Goal: Book appointment/travel/reservation

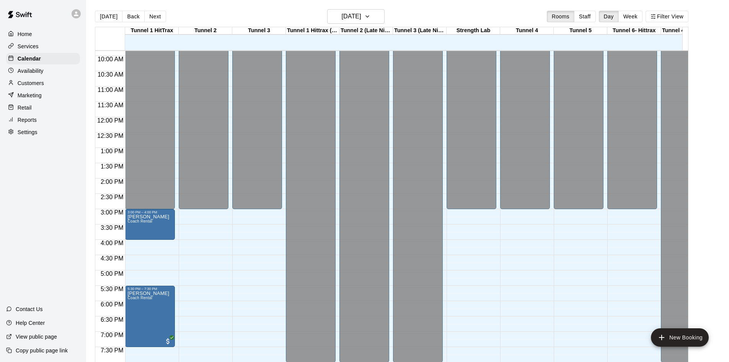
scroll to position [319, 0]
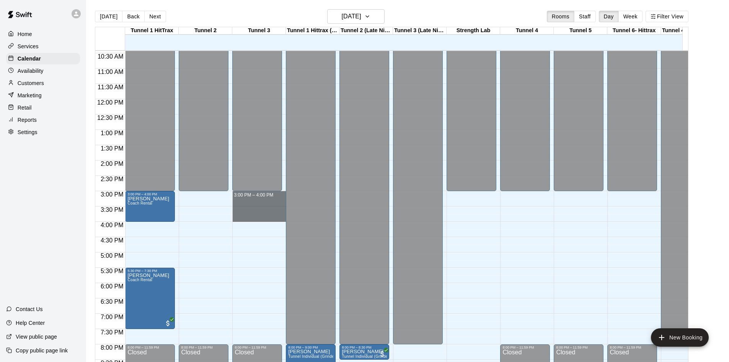
drag, startPoint x: 259, startPoint y: 194, endPoint x: 262, endPoint y: 217, distance: 23.5
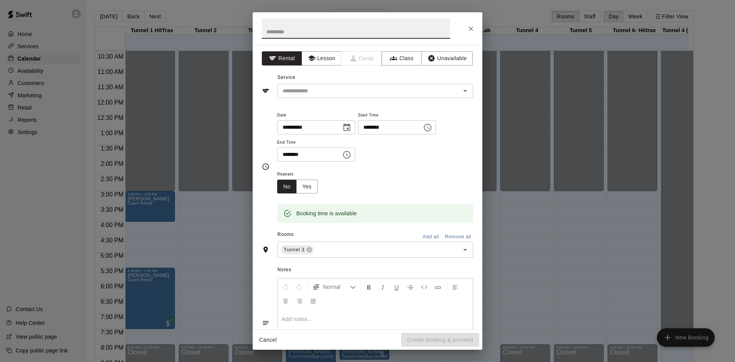
type input "*"
click at [461, 94] on icon "Open" at bounding box center [465, 90] width 9 height 9
type input "**********"
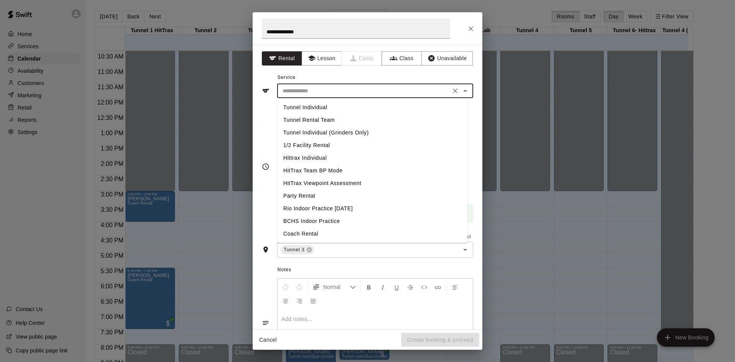
click at [306, 108] on li "Tunnel Individual" at bounding box center [372, 107] width 190 height 13
type input "**********"
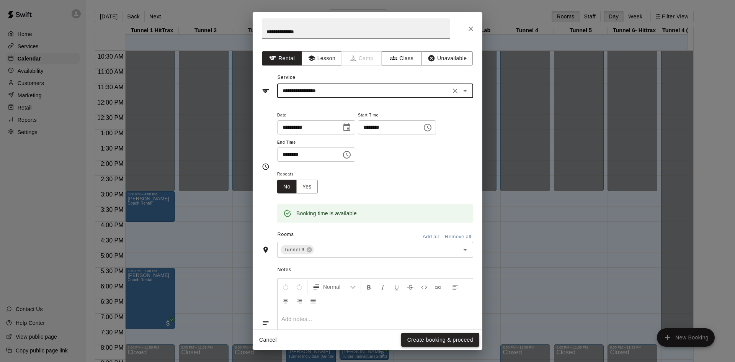
click at [430, 341] on button "Create booking & proceed" at bounding box center [440, 340] width 78 height 14
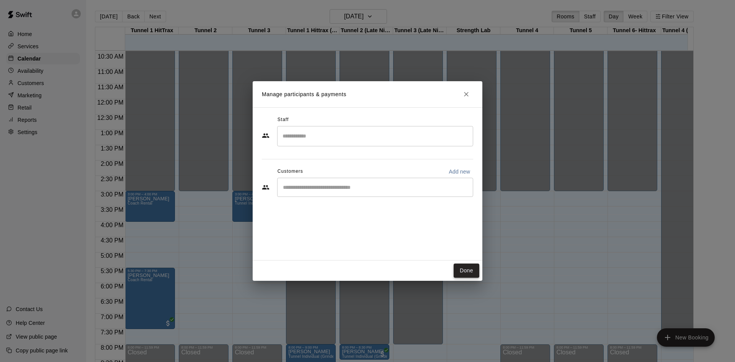
click at [474, 271] on button "Done" at bounding box center [467, 270] width 26 height 14
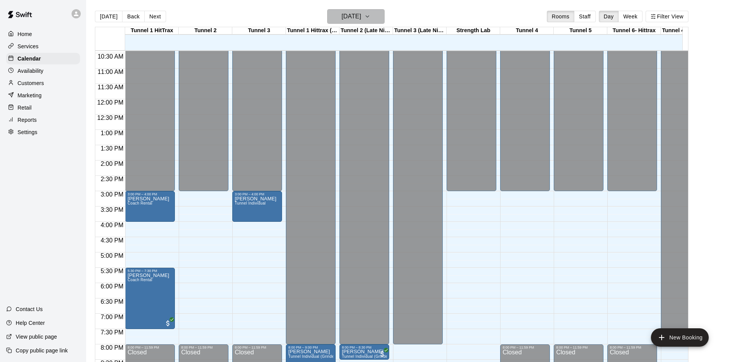
click at [371, 15] on icon "button" at bounding box center [368, 16] width 6 height 9
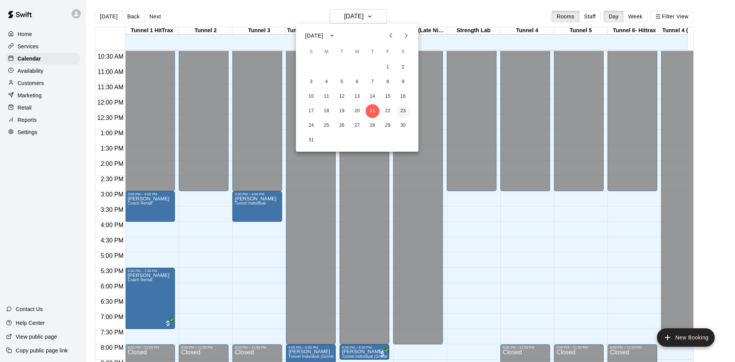
click at [404, 109] on button "23" at bounding box center [403, 111] width 14 height 14
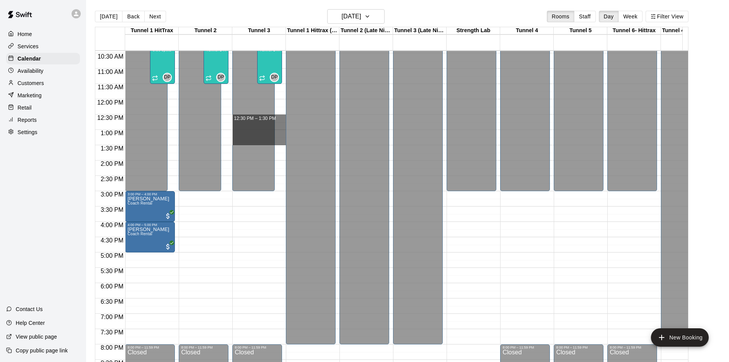
drag, startPoint x: 280, startPoint y: 116, endPoint x: 277, endPoint y: 140, distance: 23.5
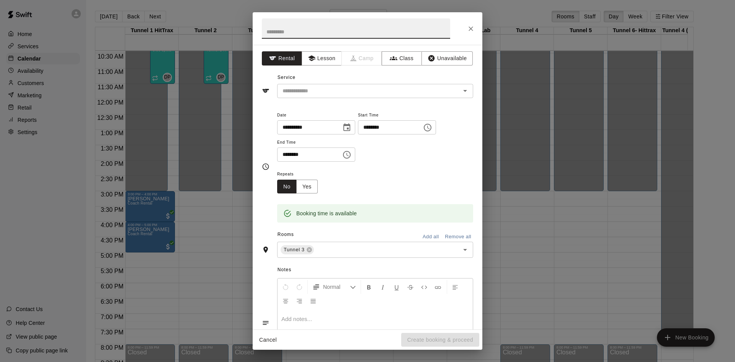
click at [335, 30] on input "text" at bounding box center [356, 28] width 188 height 20
click at [309, 249] on icon at bounding box center [309, 249] width 5 height 5
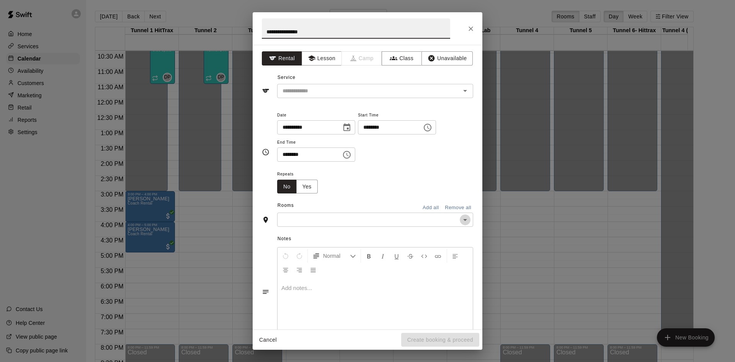
click at [461, 221] on icon "Open" at bounding box center [465, 219] width 9 height 9
type input "**********"
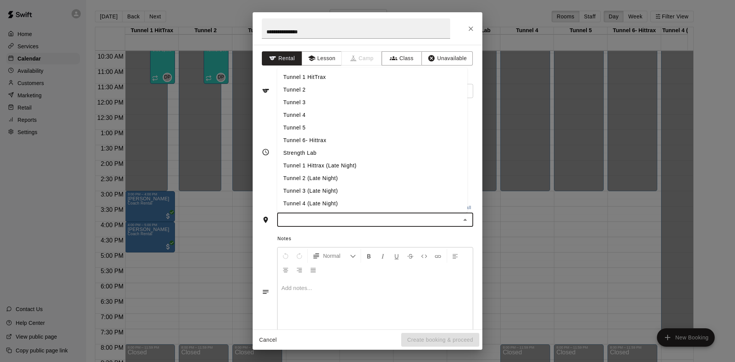
click at [322, 78] on li "Tunnel 1 HitTrax" at bounding box center [372, 77] width 190 height 13
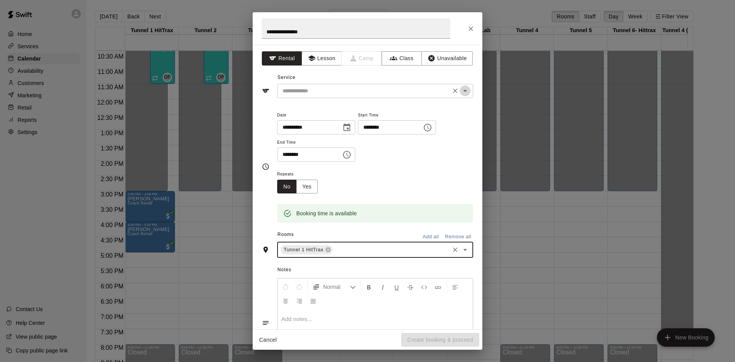
click at [461, 93] on icon "Open" at bounding box center [465, 90] width 9 height 9
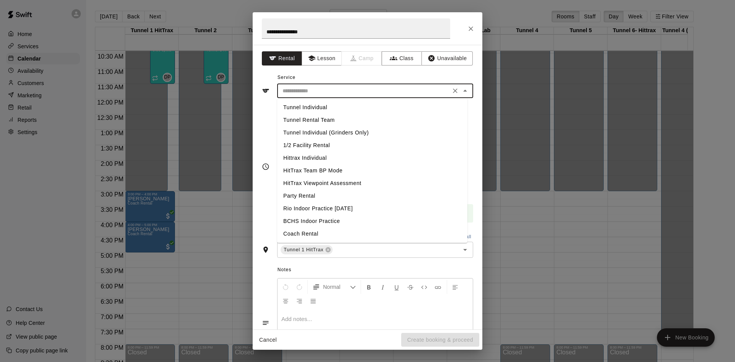
click at [347, 107] on li "Tunnel Individual" at bounding box center [372, 107] width 190 height 13
type input "**********"
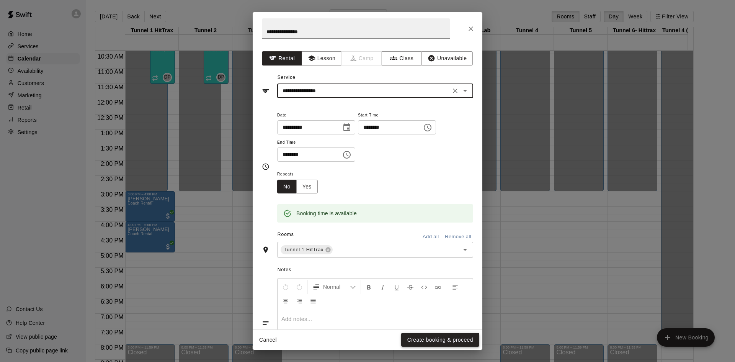
click at [430, 343] on button "Create booking & proceed" at bounding box center [440, 340] width 78 height 14
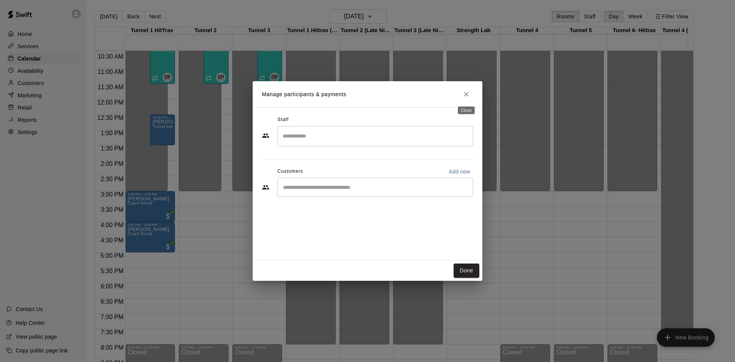
click at [470, 95] on button "Close" at bounding box center [467, 94] width 14 height 14
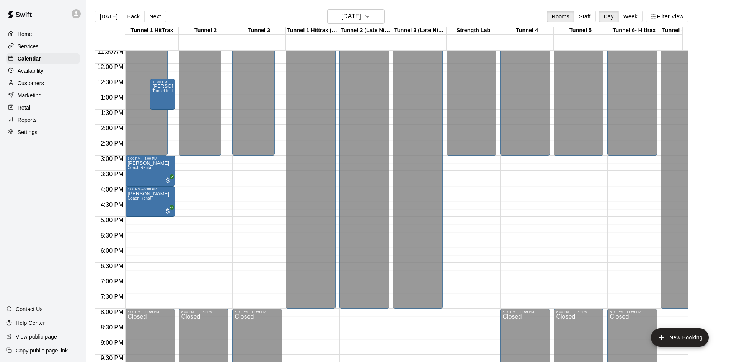
scroll to position [345, 0]
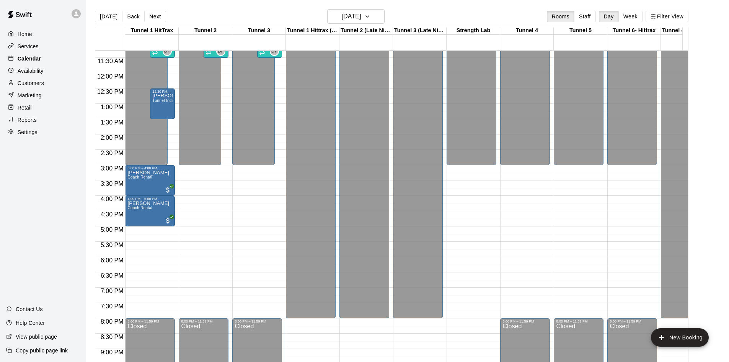
click at [34, 58] on p "Calendar" at bounding box center [29, 59] width 23 height 8
click at [104, 15] on button "[DATE]" at bounding box center [109, 16] width 28 height 11
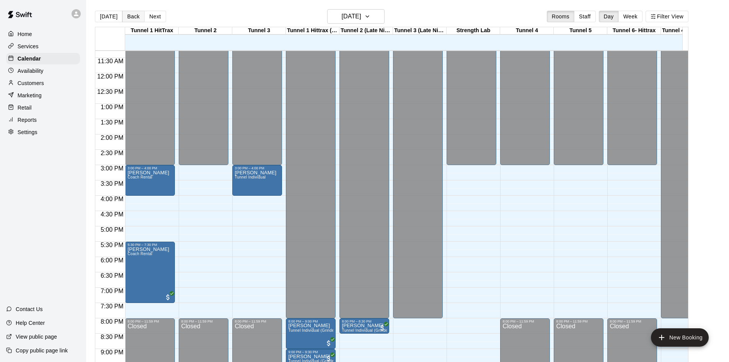
click at [134, 14] on button "Back" at bounding box center [133, 16] width 23 height 11
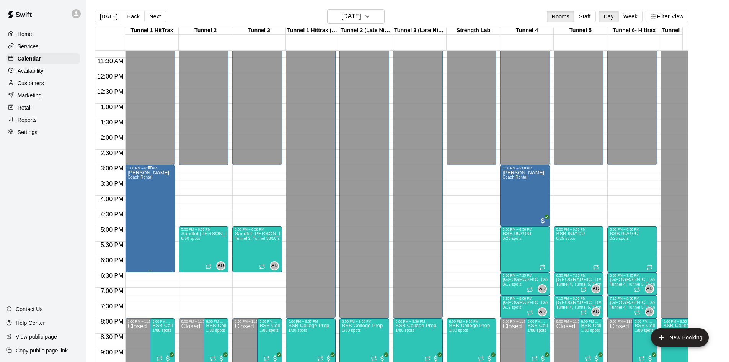
click at [146, 202] on div "[PERSON_NAME] Coach [PERSON_NAME]" at bounding box center [149, 351] width 42 height 362
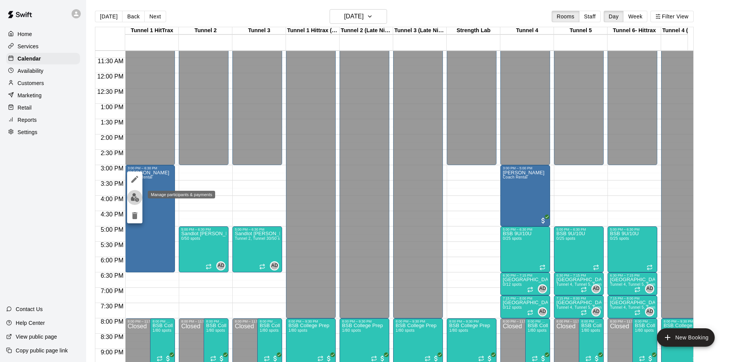
click at [134, 199] on img "edit" at bounding box center [135, 197] width 9 height 9
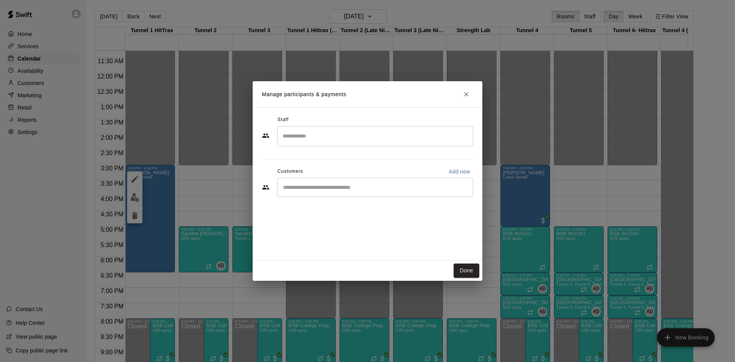
click at [308, 185] on input "Start typing to search customers..." at bounding box center [375, 187] width 189 height 8
type input "****"
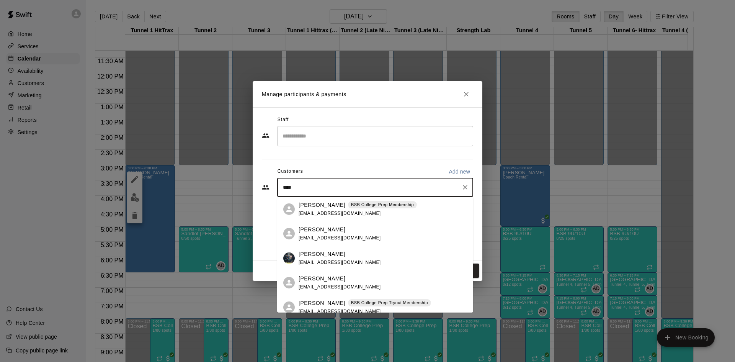
click at [325, 230] on p "[PERSON_NAME]" at bounding box center [322, 230] width 47 height 8
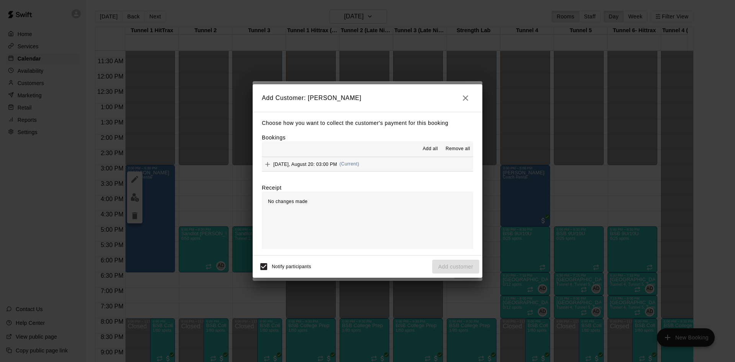
click at [261, 164] on div "Choose how you want to collect the customer's payment for this booking Bookings…" at bounding box center [368, 184] width 230 height 144
click at [266, 165] on icon "Add" at bounding box center [267, 164] width 5 height 5
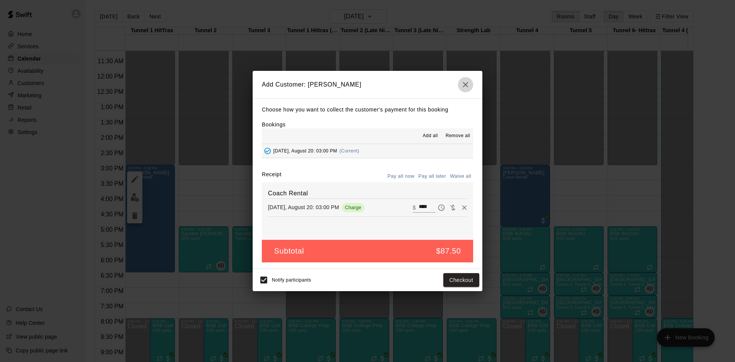
click at [463, 88] on icon "button" at bounding box center [465, 84] width 9 height 9
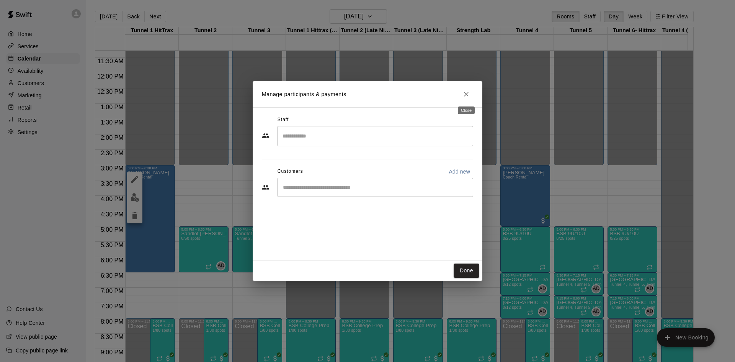
click at [469, 94] on icon "Close" at bounding box center [467, 94] width 8 height 8
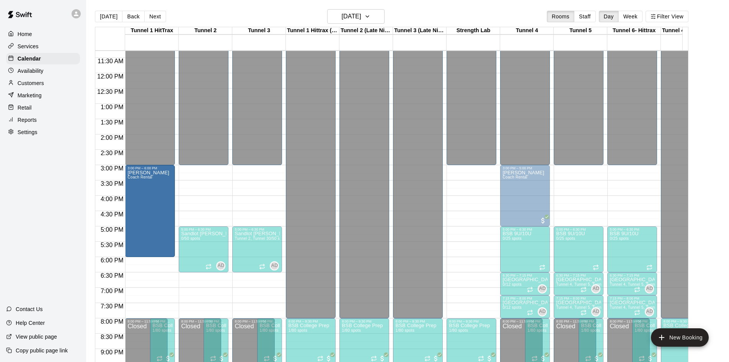
drag, startPoint x: 150, startPoint y: 271, endPoint x: 155, endPoint y: 263, distance: 9.1
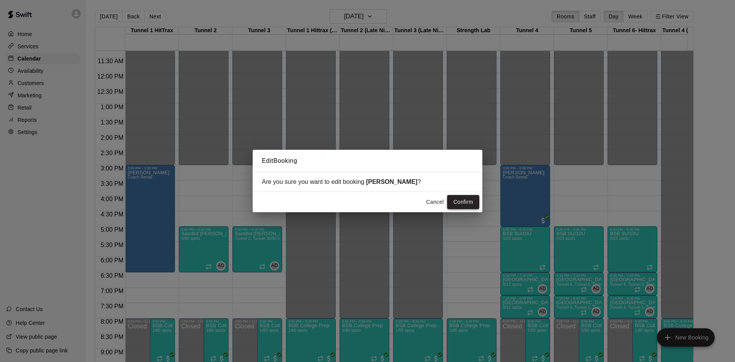
click at [466, 201] on button "Confirm" at bounding box center [463, 202] width 32 height 14
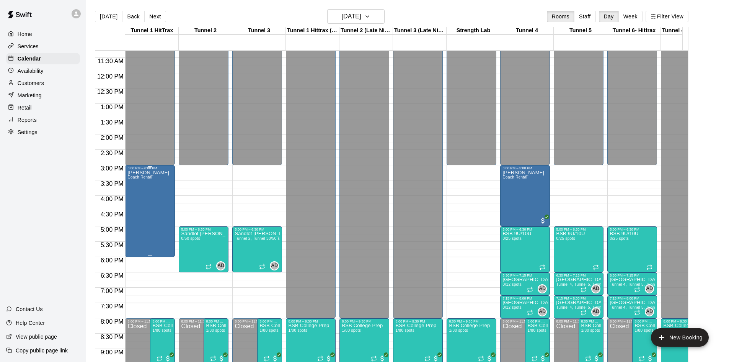
click at [162, 198] on div "[PERSON_NAME] Coach [PERSON_NAME]" at bounding box center [150, 351] width 45 height 362
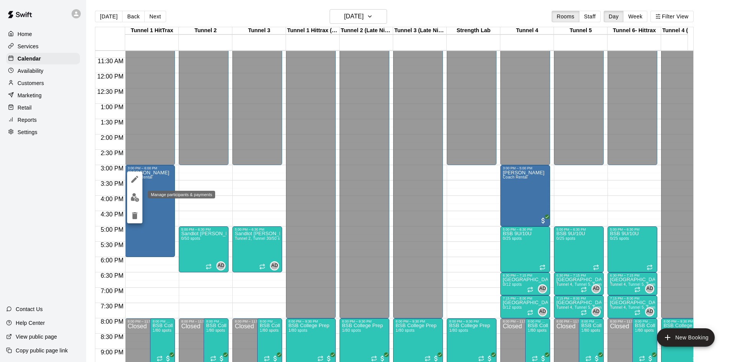
click at [134, 195] on img "edit" at bounding box center [135, 197] width 9 height 9
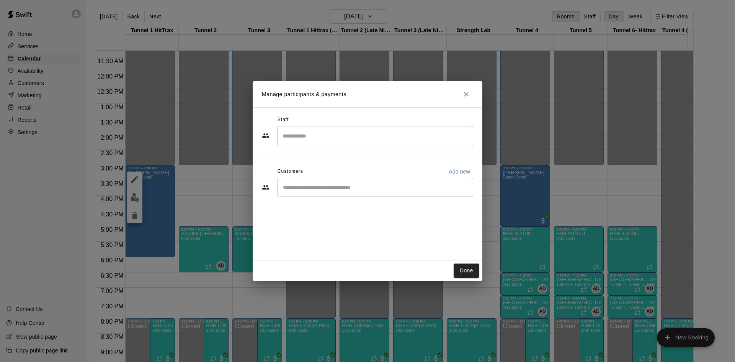
click at [330, 191] on input "Start typing to search customers..." at bounding box center [375, 187] width 189 height 8
type input "****"
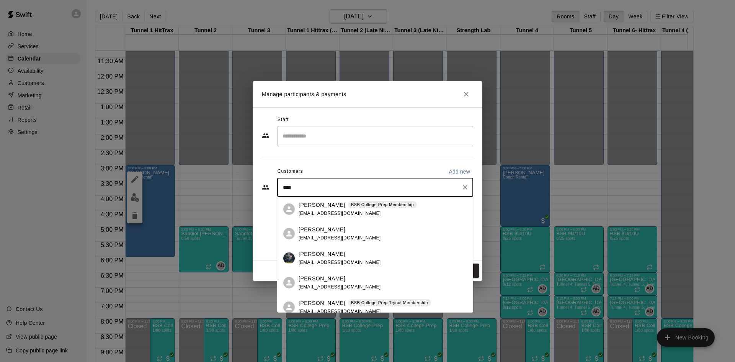
click at [315, 227] on p "[PERSON_NAME]" at bounding box center [322, 230] width 47 height 8
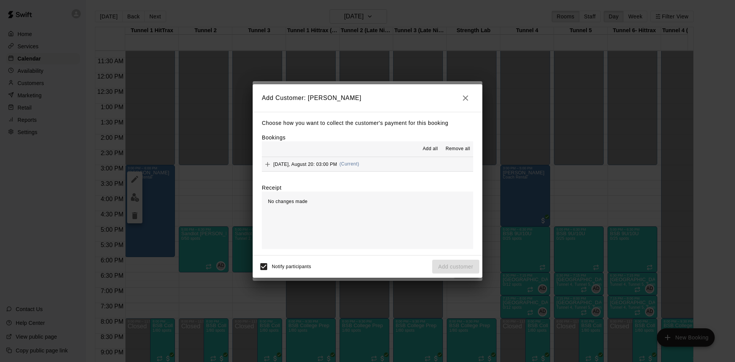
click at [265, 165] on icon "Add" at bounding box center [268, 164] width 8 height 8
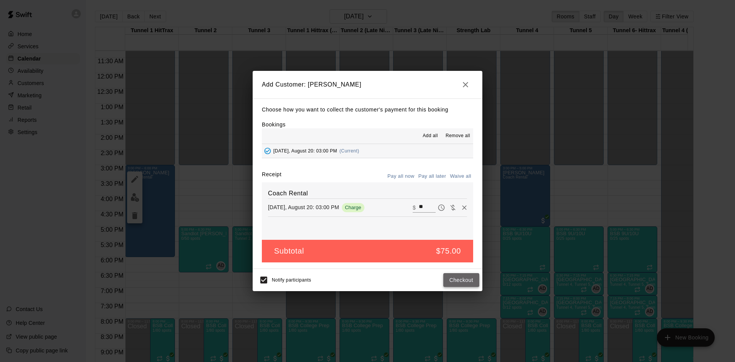
click at [457, 282] on button "Checkout" at bounding box center [461, 280] width 36 height 14
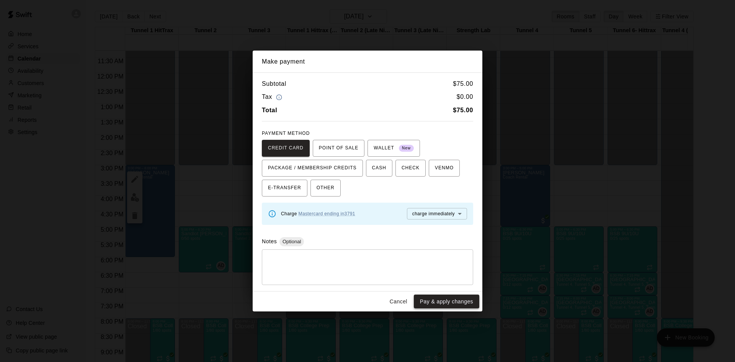
click at [448, 303] on button "Pay & apply changes" at bounding box center [446, 301] width 65 height 14
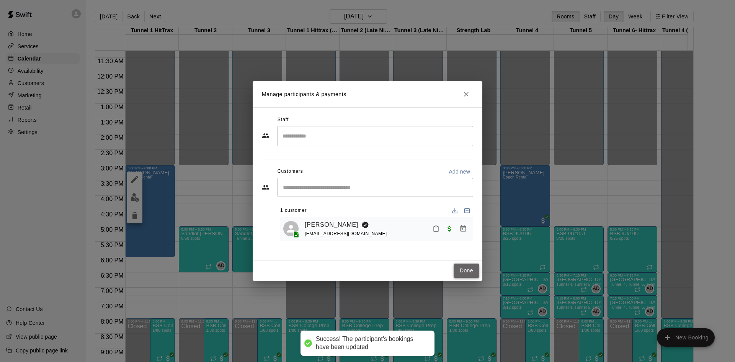
click at [465, 270] on button "Done" at bounding box center [467, 270] width 26 height 14
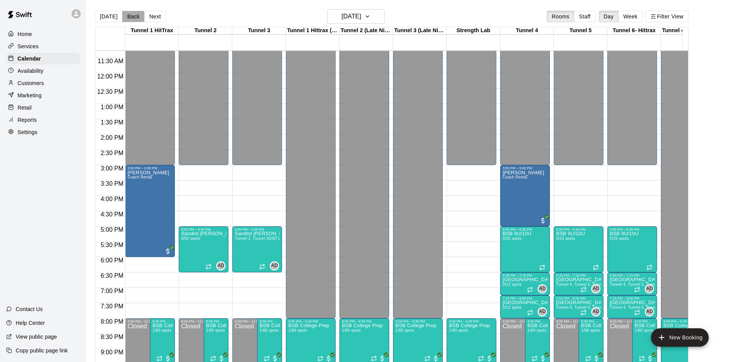
click at [133, 15] on button "Back" at bounding box center [133, 16] width 23 height 11
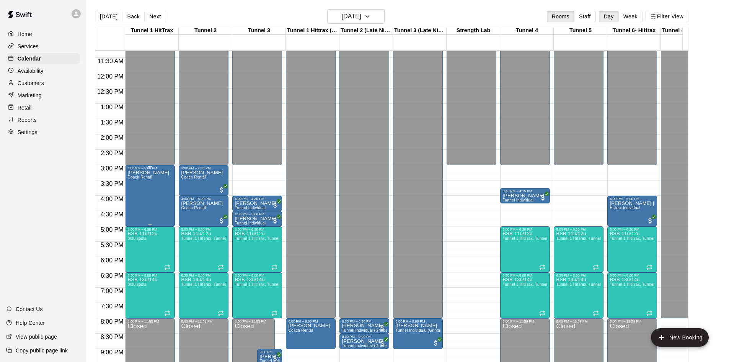
click at [146, 206] on div "[PERSON_NAME] Coach [PERSON_NAME]" at bounding box center [149, 351] width 42 height 362
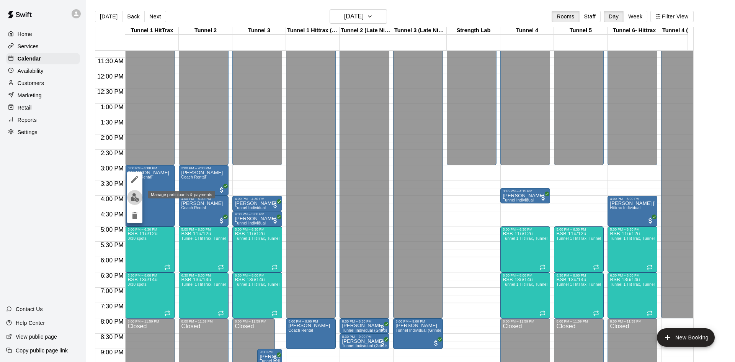
click at [136, 195] on img "edit" at bounding box center [135, 197] width 9 height 9
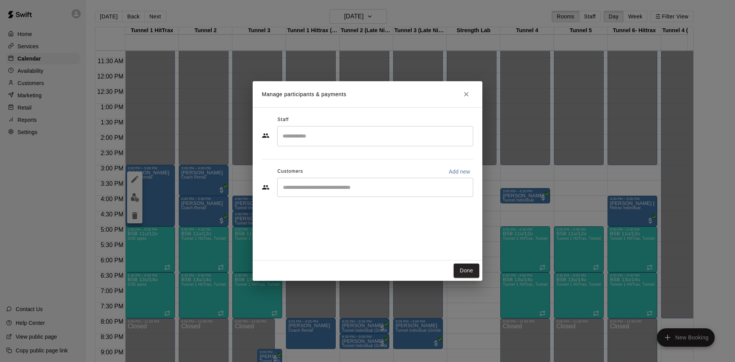
click at [323, 186] on input "Start typing to search customers..." at bounding box center [375, 187] width 189 height 8
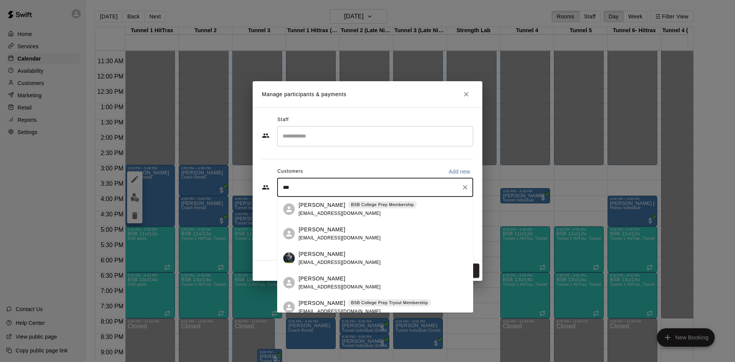
type input "****"
click at [306, 227] on p "[PERSON_NAME]" at bounding box center [322, 230] width 47 height 8
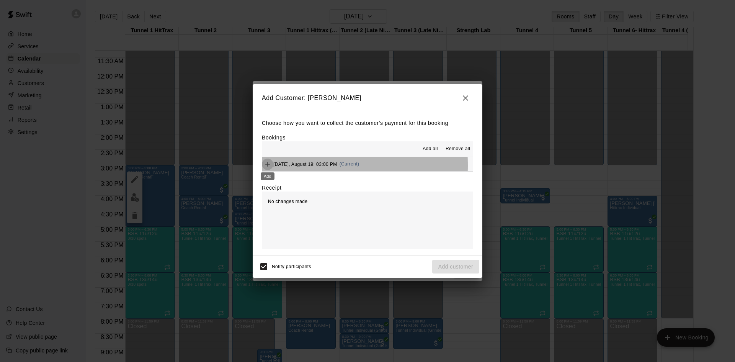
click at [268, 165] on icon "Add" at bounding box center [268, 164] width 8 height 8
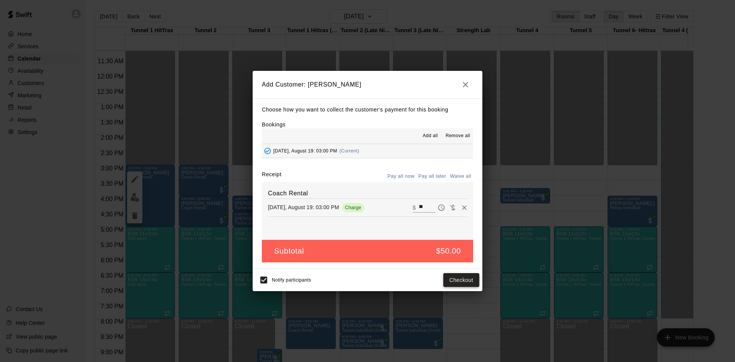
click at [465, 281] on button "Checkout" at bounding box center [461, 280] width 36 height 14
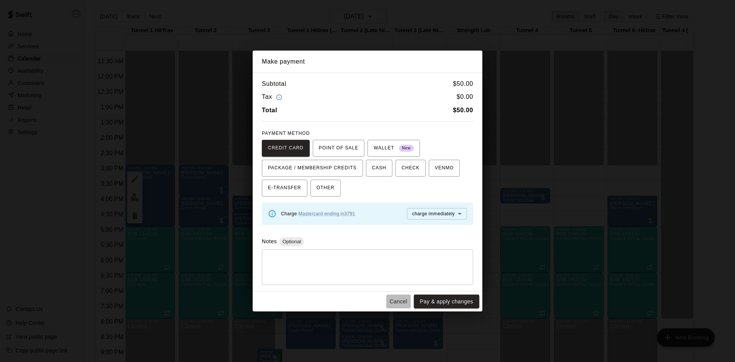
click at [396, 299] on button "Cancel" at bounding box center [398, 301] width 25 height 14
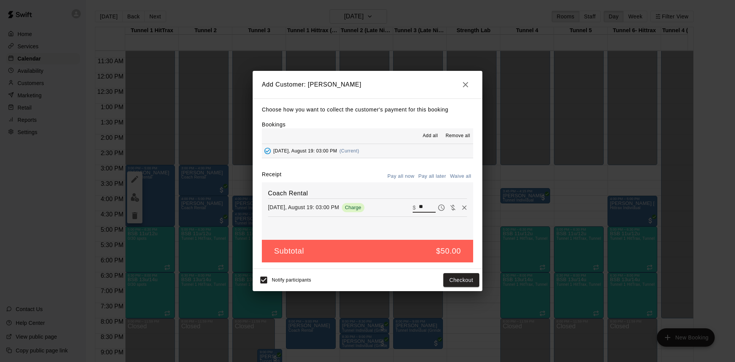
drag, startPoint x: 419, startPoint y: 208, endPoint x: 414, endPoint y: 208, distance: 5.0
click at [419, 208] on input "**" at bounding box center [427, 208] width 17 height 10
type input "**"
click at [463, 281] on button "Checkout" at bounding box center [461, 280] width 36 height 14
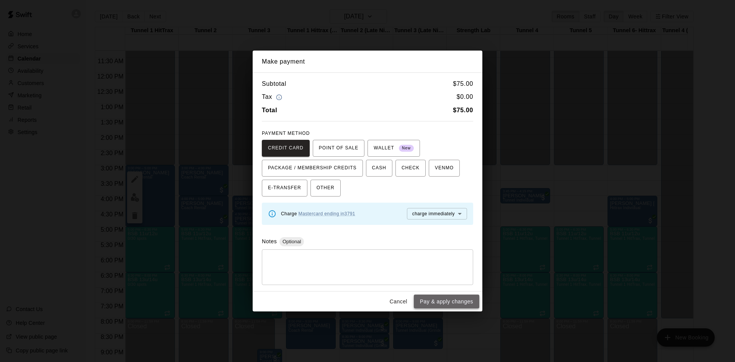
click at [453, 304] on button "Pay & apply changes" at bounding box center [446, 301] width 65 height 14
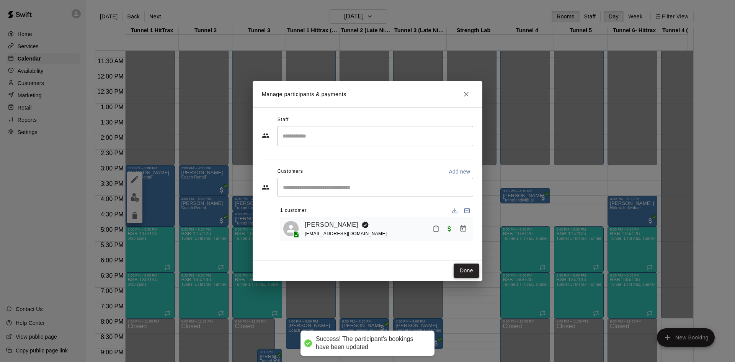
click at [470, 268] on button "Done" at bounding box center [467, 270] width 26 height 14
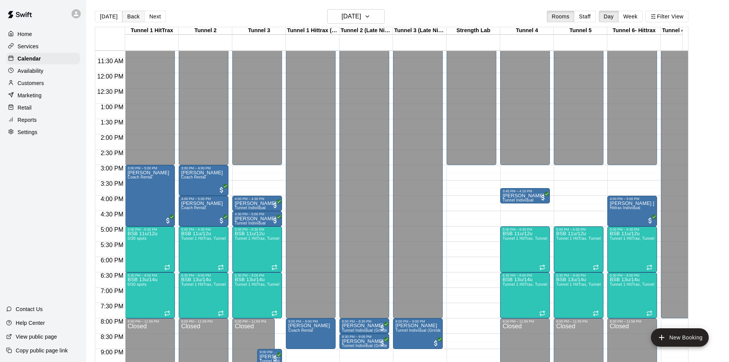
click at [134, 14] on button "Back" at bounding box center [133, 16] width 23 height 11
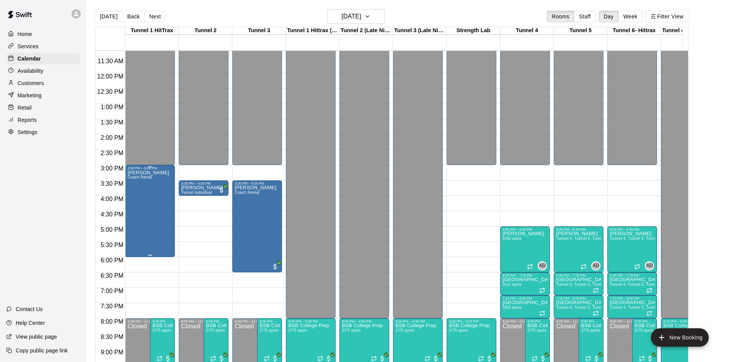
click at [148, 229] on div "[PERSON_NAME] Coach [PERSON_NAME]" at bounding box center [149, 351] width 42 height 362
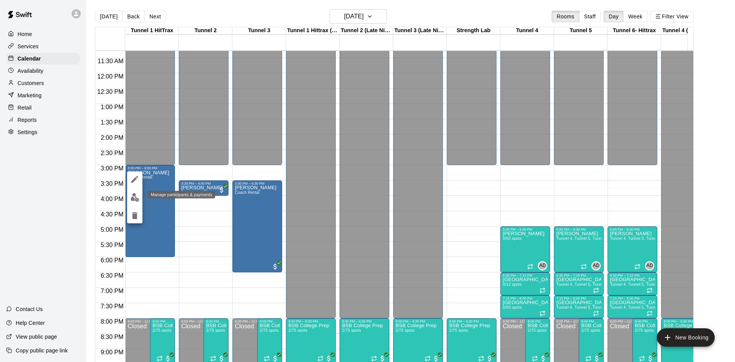
click at [135, 198] on img "edit" at bounding box center [135, 197] width 9 height 9
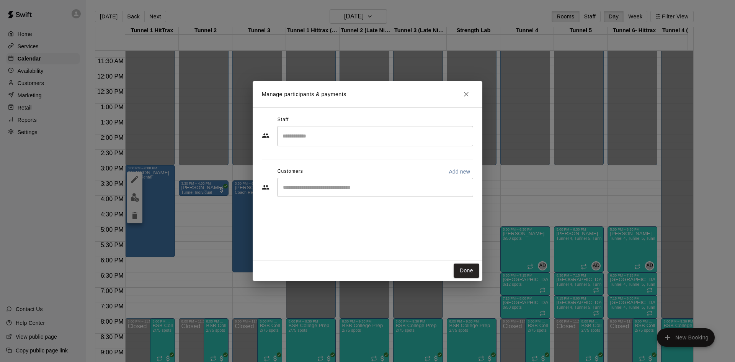
click at [383, 190] on input "Start typing to search customers..." at bounding box center [375, 187] width 189 height 8
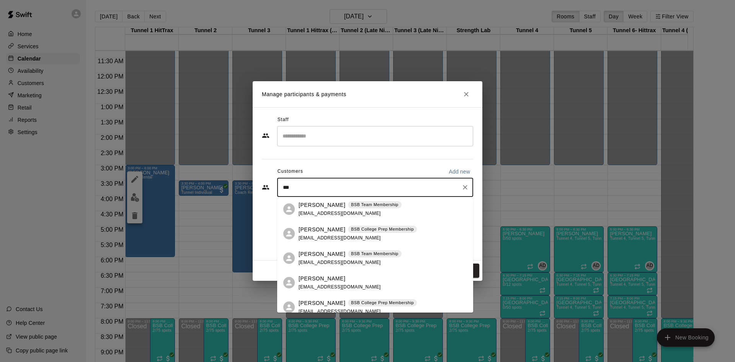
type input "****"
click at [308, 235] on span "[EMAIL_ADDRESS][DOMAIN_NAME]" at bounding box center [340, 237] width 82 height 5
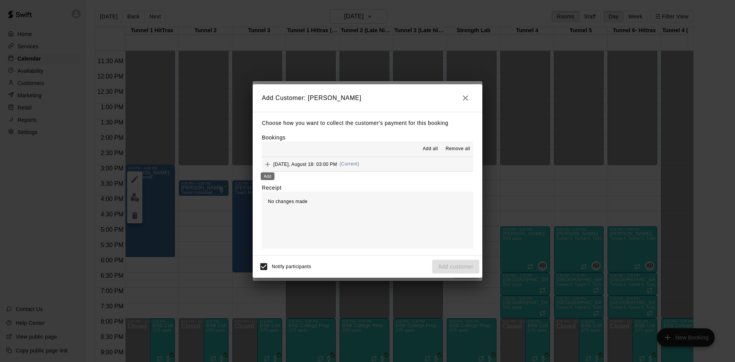
click at [266, 164] on icon "Add" at bounding box center [267, 164] width 5 height 5
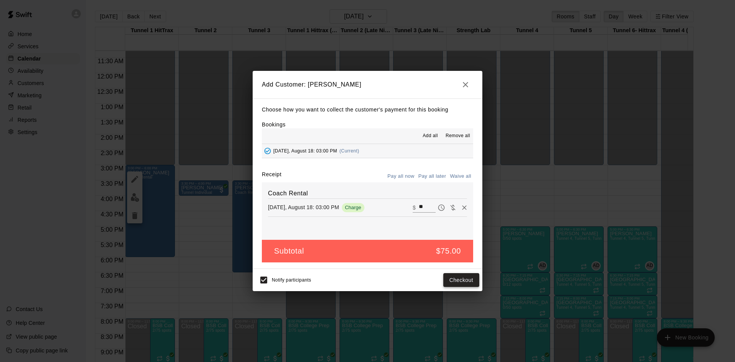
click at [472, 280] on button "Checkout" at bounding box center [461, 280] width 36 height 14
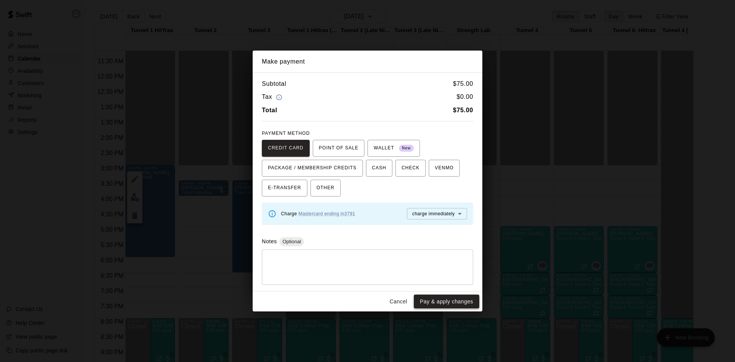
click at [444, 301] on button "Pay & apply changes" at bounding box center [446, 301] width 65 height 14
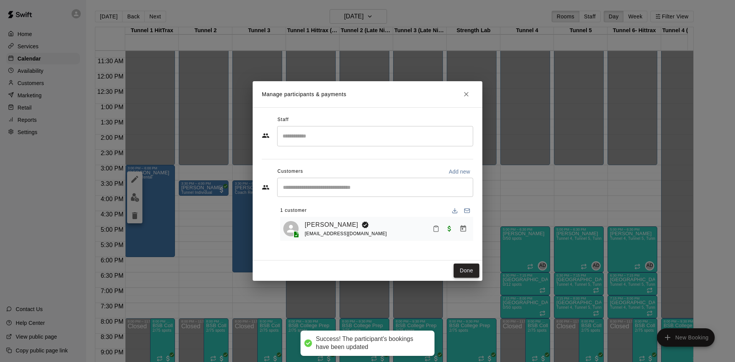
click at [461, 266] on button "Done" at bounding box center [467, 270] width 26 height 14
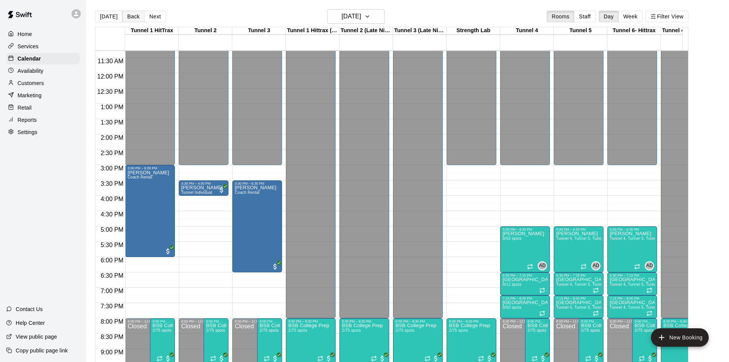
click at [128, 12] on button "Back" at bounding box center [133, 16] width 23 height 11
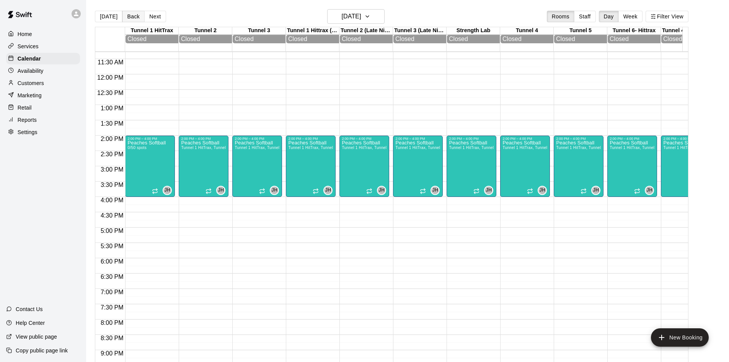
click at [131, 15] on button "Back" at bounding box center [133, 16] width 23 height 11
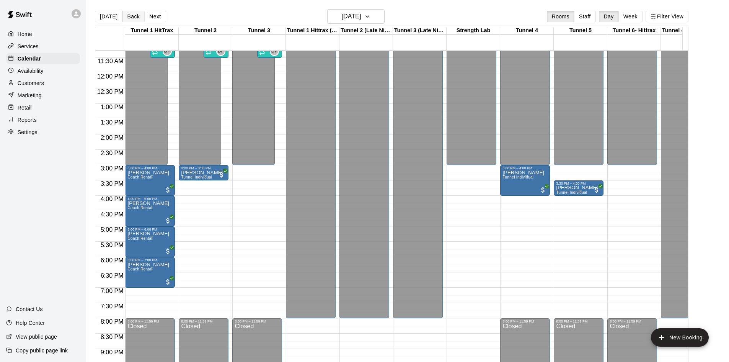
click at [131, 17] on button "Back" at bounding box center [133, 16] width 23 height 11
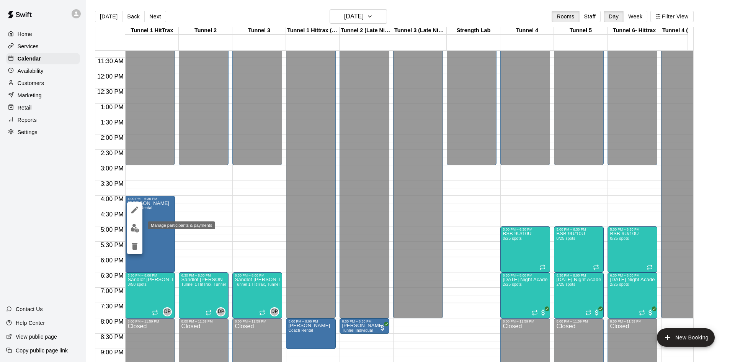
click at [135, 226] on img "edit" at bounding box center [135, 228] width 9 height 9
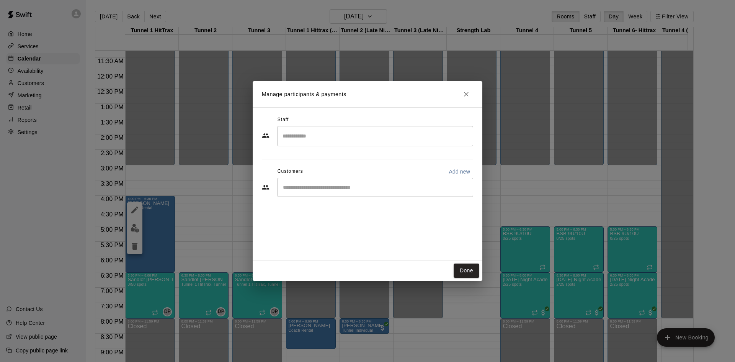
click at [313, 188] on input "Start typing to search customers..." at bounding box center [375, 187] width 189 height 8
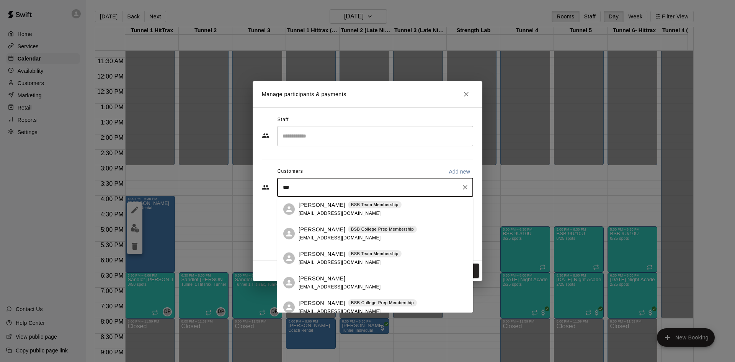
type input "****"
click at [306, 231] on p "[PERSON_NAME]" at bounding box center [322, 230] width 47 height 8
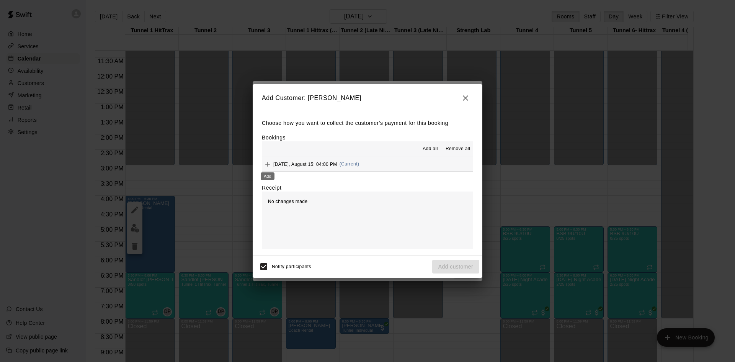
click at [267, 166] on icon "Add" at bounding box center [268, 164] width 8 height 8
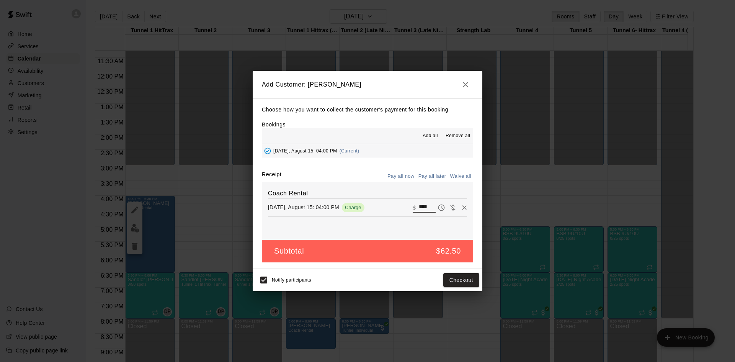
drag, startPoint x: 426, startPoint y: 208, endPoint x: 404, endPoint y: 203, distance: 22.0
click at [404, 203] on div "[DATE], August 15: 04:00 PM Charge ​ $ ****" at bounding box center [367, 207] width 199 height 11
type input "****"
click at [456, 283] on button "Checkout" at bounding box center [461, 280] width 36 height 14
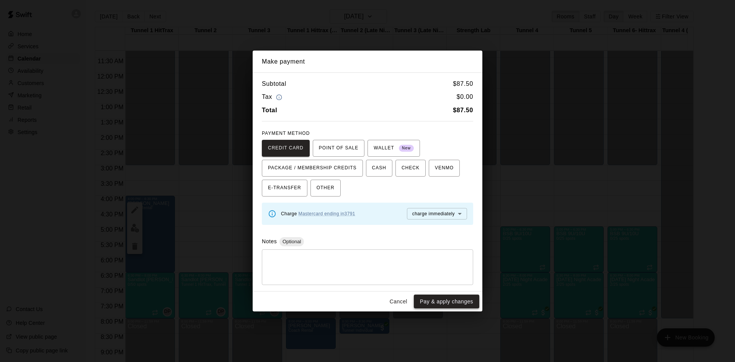
click at [437, 299] on button "Pay & apply changes" at bounding box center [446, 301] width 65 height 14
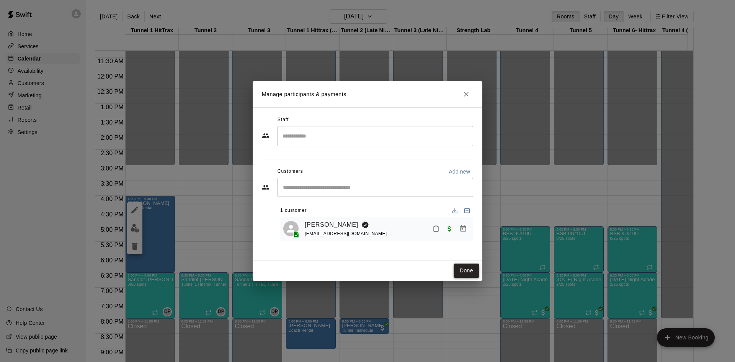
click at [471, 273] on button "Done" at bounding box center [467, 270] width 26 height 14
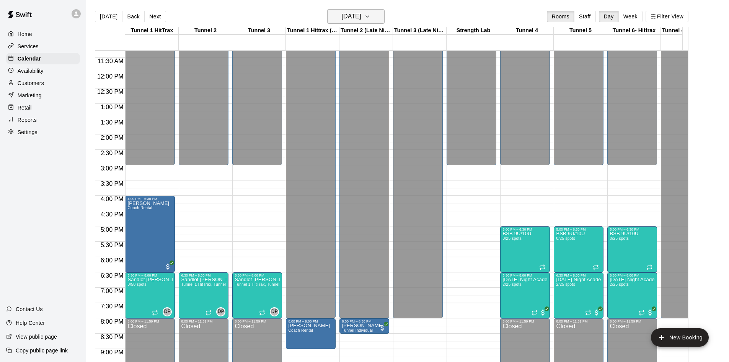
click at [371, 13] on icon "button" at bounding box center [368, 16] width 6 height 9
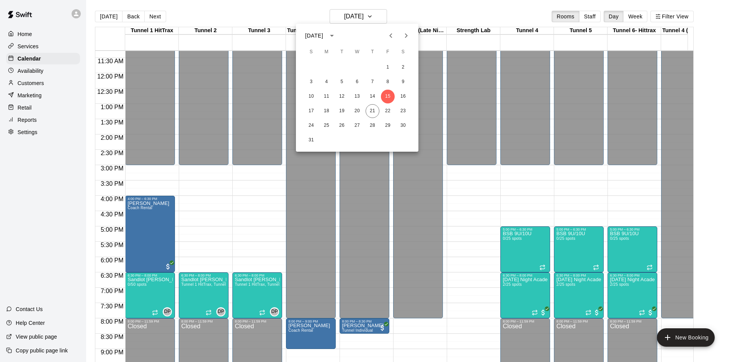
click at [133, 20] on div at bounding box center [367, 181] width 735 height 362
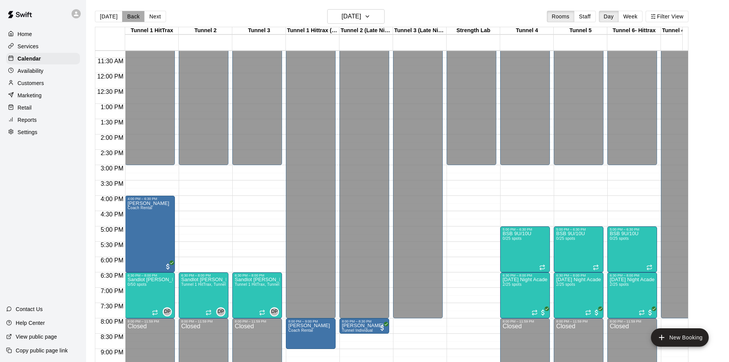
click at [133, 16] on button "Back" at bounding box center [133, 16] width 23 height 11
